Goal: Information Seeking & Learning: Learn about a topic

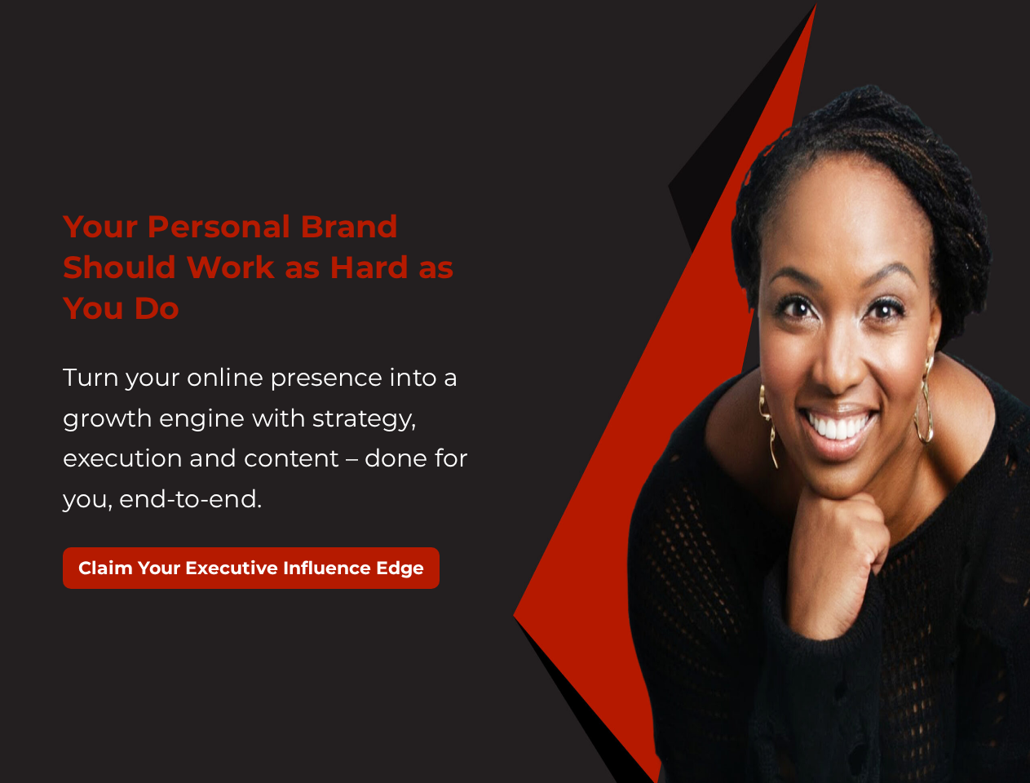
click at [514, 391] on div "Your Personal Brand Should Work as Hard as You Do Turn your online presence int…" at bounding box center [283, 405] width 465 height 439
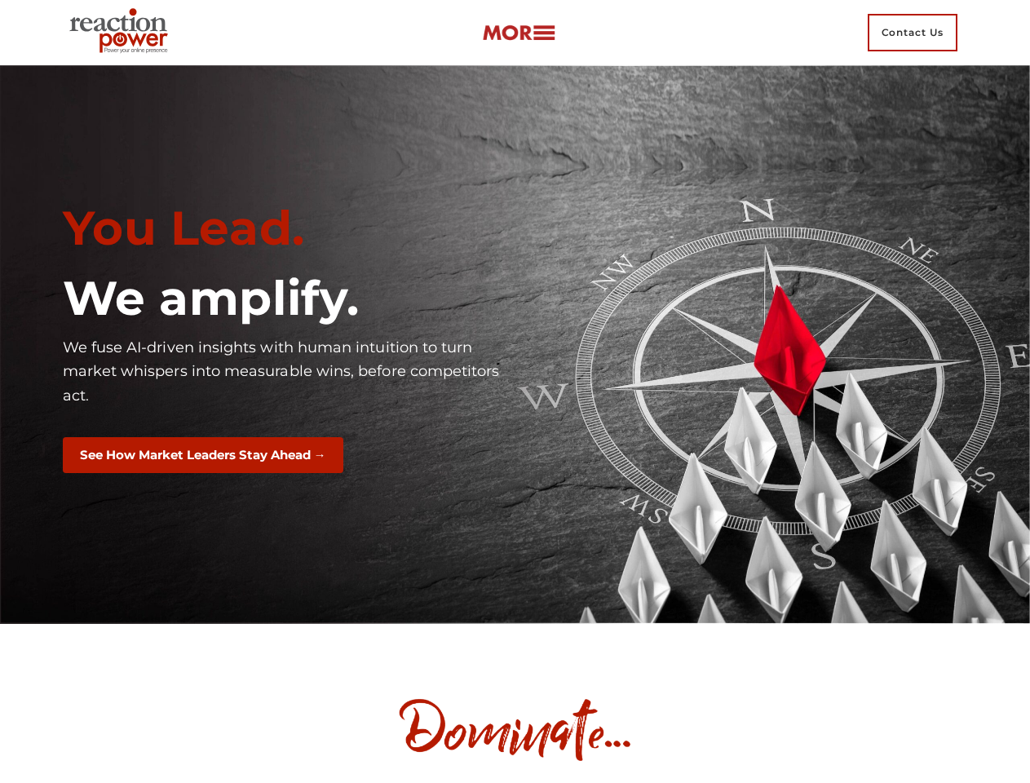
click at [514, 391] on div "You Lead. We amplify. We fuse AI-driven insights with human intuition to turn m…" at bounding box center [283, 345] width 465 height 314
